Goal: Task Accomplishment & Management: Complete application form

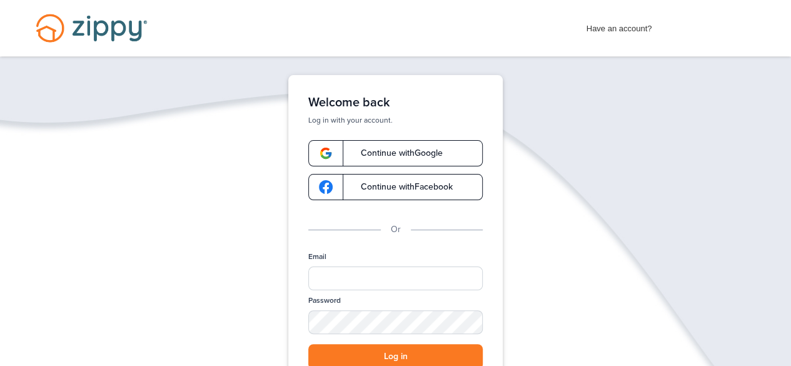
click at [382, 154] on span "Continue with Google" at bounding box center [395, 153] width 94 height 9
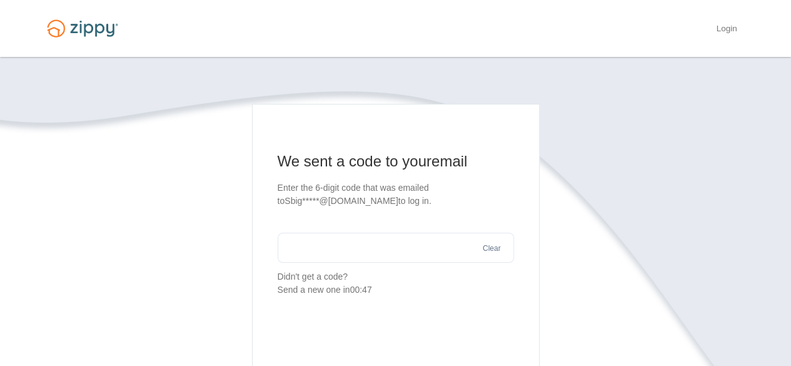
click at [325, 233] on input "text" at bounding box center [396, 248] width 236 height 30
type input "******"
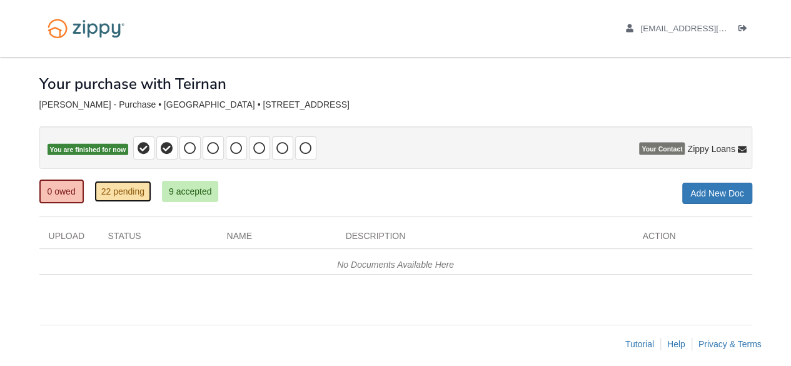
click at [116, 199] on link "22 pending" at bounding box center [122, 191] width 57 height 21
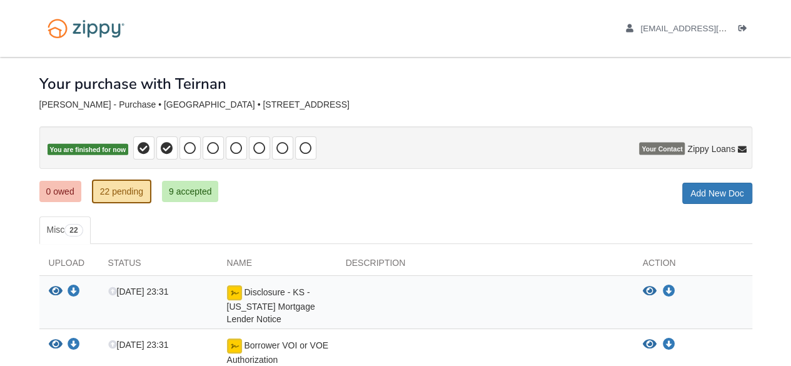
click at [179, 150] on span at bounding box center [189, 147] width 21 height 23
click at [191, 151] on icon at bounding box center [190, 148] width 13 height 13
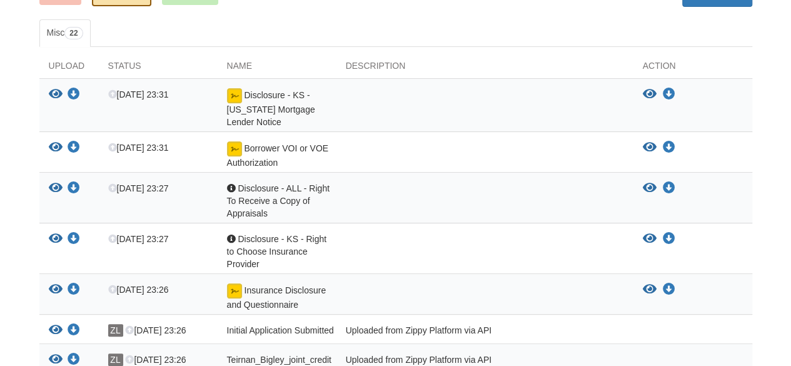
scroll to position [199, 0]
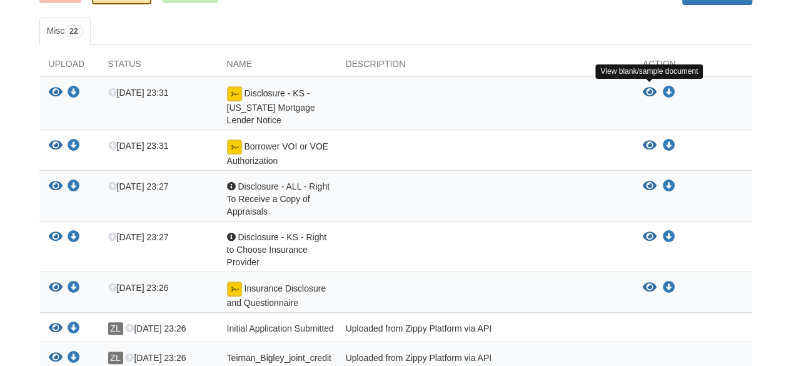
click at [651, 91] on icon "View Disclosure - KS - Kansas Mortgage Lender Notice" at bounding box center [650, 92] width 14 height 13
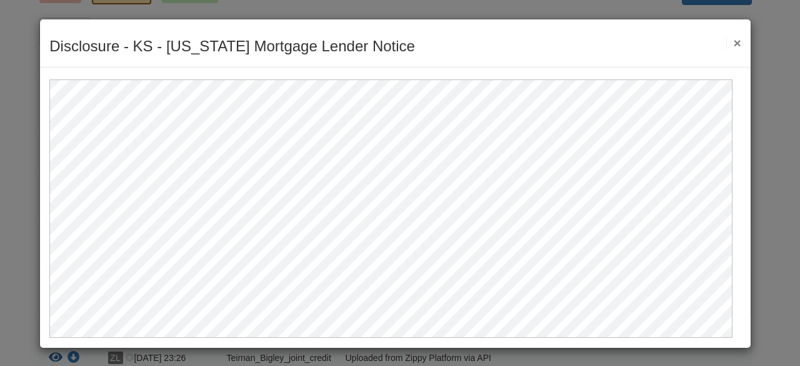
click at [731, 39] on button "×" at bounding box center [734, 42] width 14 height 13
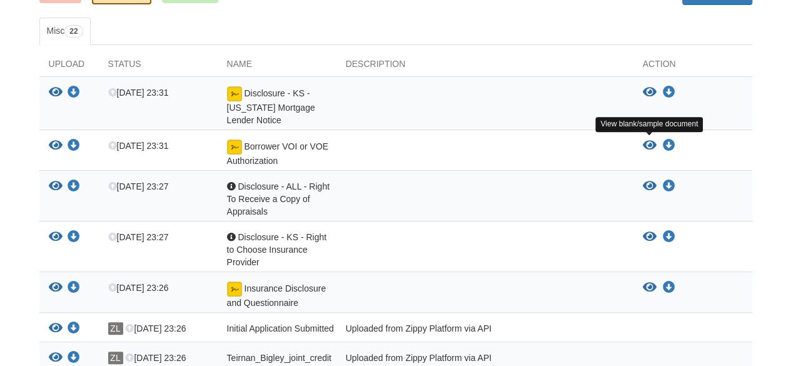
click at [653, 141] on icon "View Borrower VOI or VOE Authorization" at bounding box center [650, 145] width 14 height 13
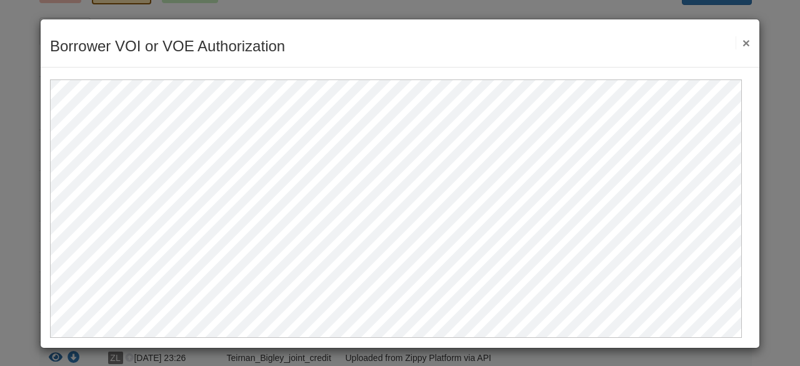
click at [736, 46] on button "×" at bounding box center [743, 42] width 14 height 13
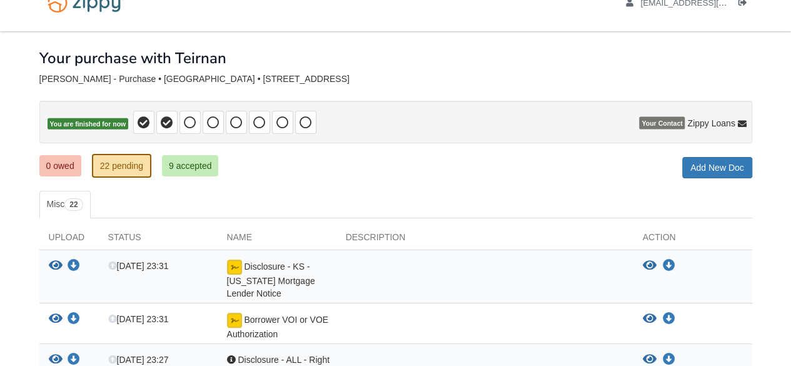
scroll to position [23, 0]
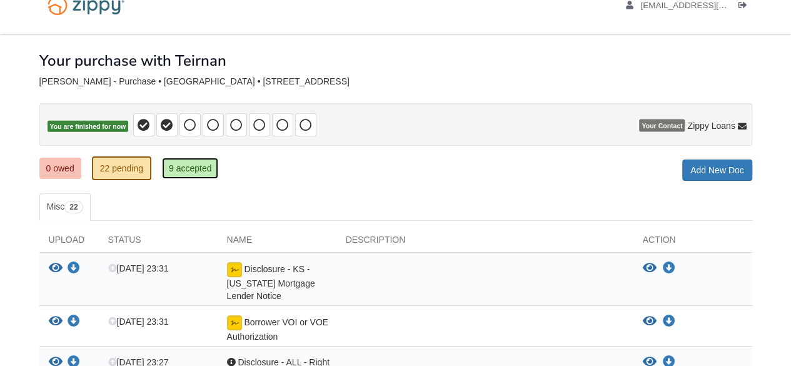
click at [197, 174] on link "9 accepted" at bounding box center [190, 168] width 57 height 21
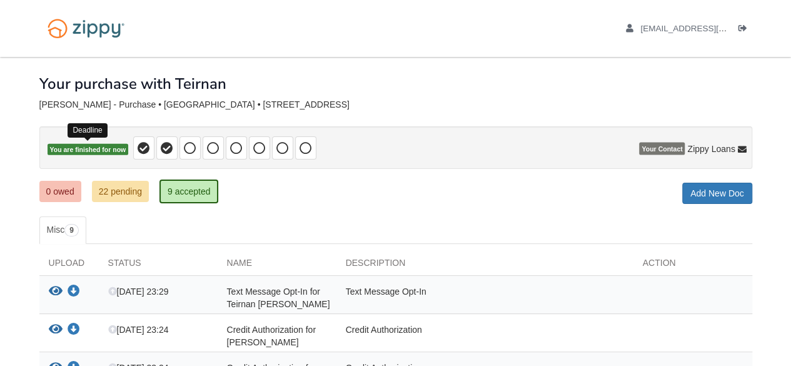
click at [108, 152] on span "You are finished for now" at bounding box center [88, 150] width 81 height 12
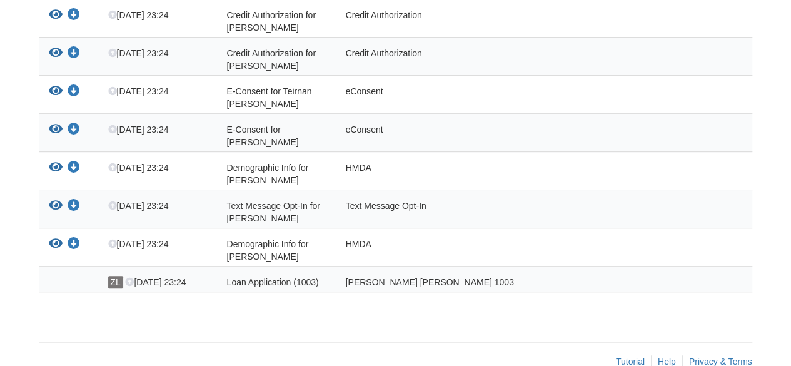
scroll to position [336, 0]
